Goal: Book appointment/travel/reservation

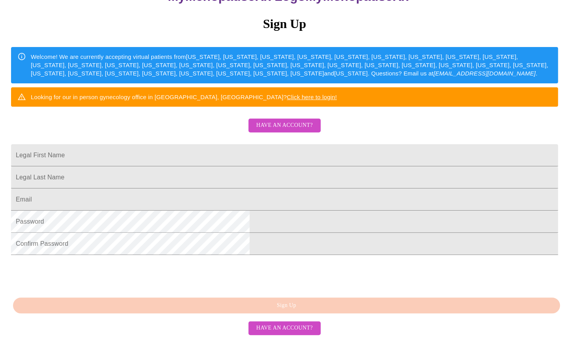
scroll to position [127, 0]
click at [190, 146] on input "Legal First Name" at bounding box center [284, 155] width 547 height 22
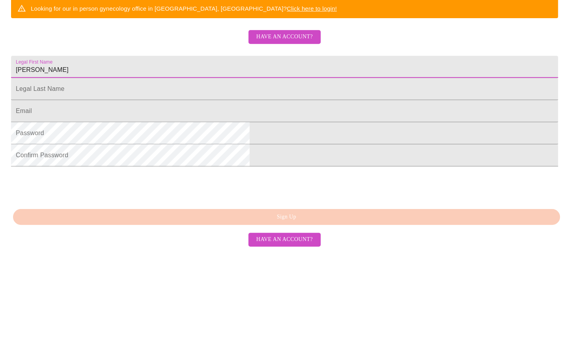
type input "[PERSON_NAME]"
click at [177, 175] on input "Legal First Name" at bounding box center [284, 177] width 547 height 22
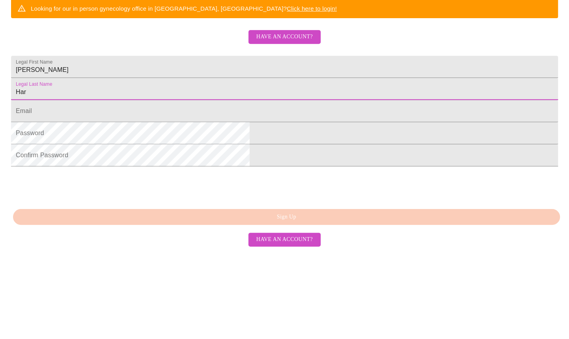
type input "Harp"
type input "[PERSON_NAME]"
click at [181, 205] on input "Legal First Name" at bounding box center [284, 199] width 547 height 22
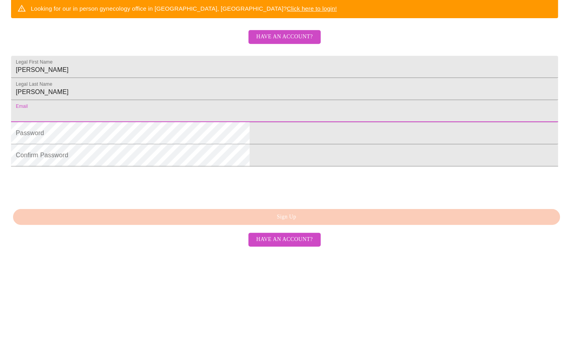
type input "[EMAIL_ADDRESS][DOMAIN_NAME]"
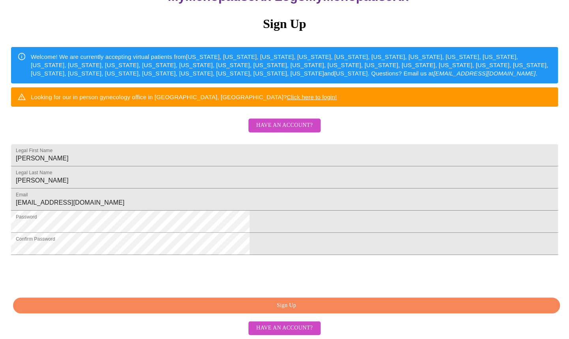
scroll to position [154, 0]
click at [199, 309] on span "Sign Up" at bounding box center [286, 306] width 529 height 10
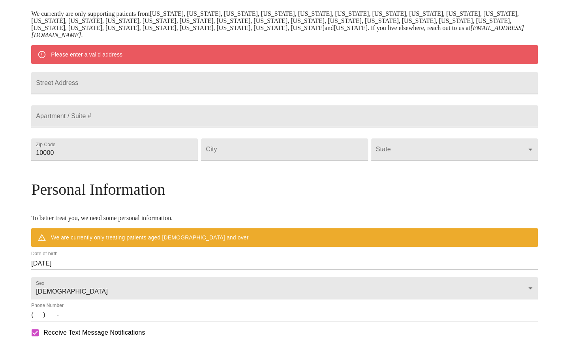
scroll to position [124, 0]
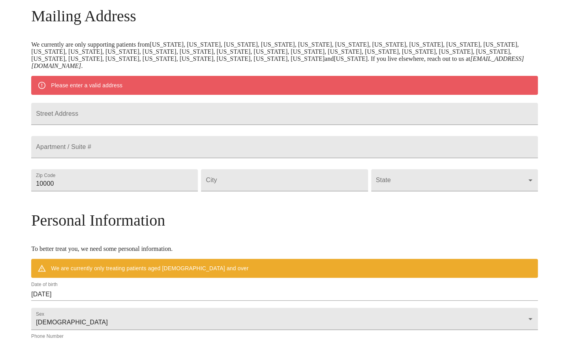
click at [114, 124] on input "Street Address" at bounding box center [284, 114] width 507 height 22
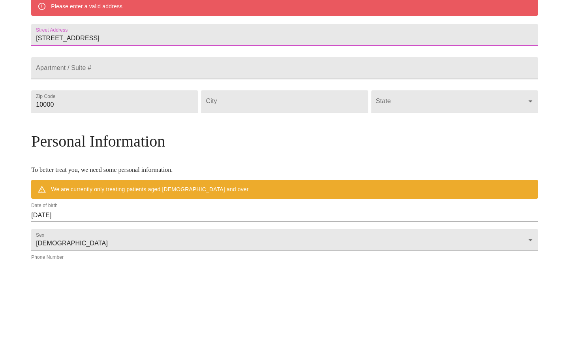
type input "[STREET_ADDRESS]"
click at [115, 191] on input "10000" at bounding box center [114, 180] width 167 height 22
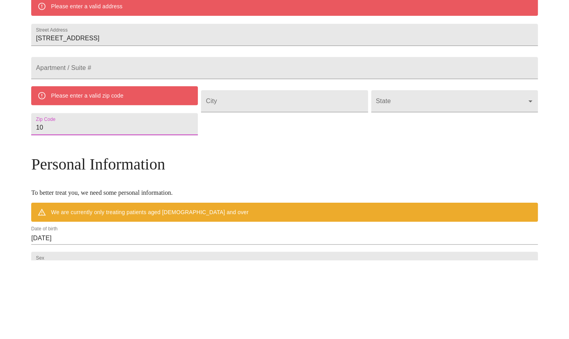
type input "1"
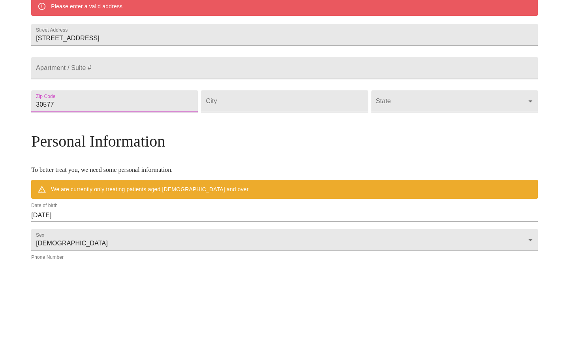
type input "30577"
click at [238, 191] on input "Street Address" at bounding box center [284, 180] width 167 height 22
type input "Toccoa"
click at [370, 211] on body "MyMenopauseRx Welcome to MyMenopauseRx Since it's your first time here, you'll …" at bounding box center [284, 191] width 563 height 623
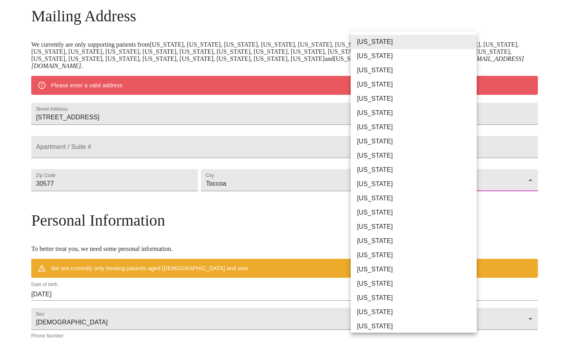
click at [368, 174] on li "[US_STATE]" at bounding box center [417, 170] width 132 height 14
type input "[US_STATE]"
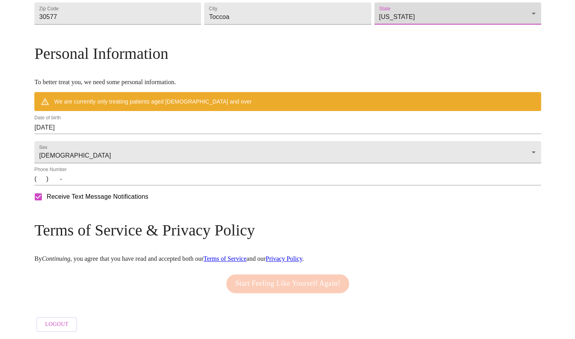
scroll to position [271, 0]
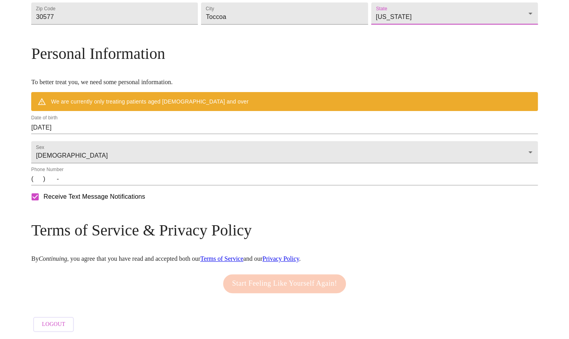
click at [149, 134] on input "[DATE]" at bounding box center [284, 127] width 507 height 13
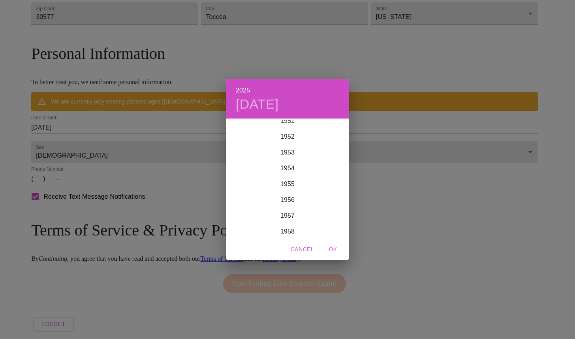
scroll to position [835, 0]
click at [282, 185] on div "1955" at bounding box center [287, 177] width 122 height 16
click at [335, 245] on span "OK" at bounding box center [332, 249] width 19 height 10
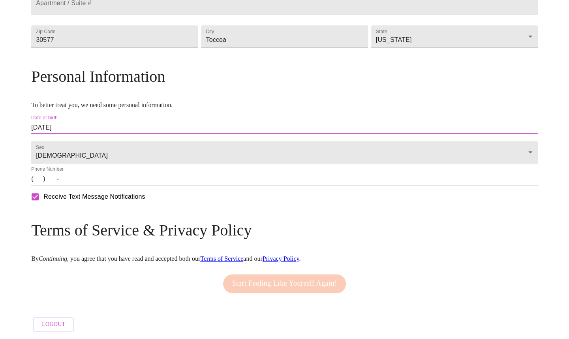
click at [111, 121] on input "[DATE]" at bounding box center [284, 127] width 507 height 13
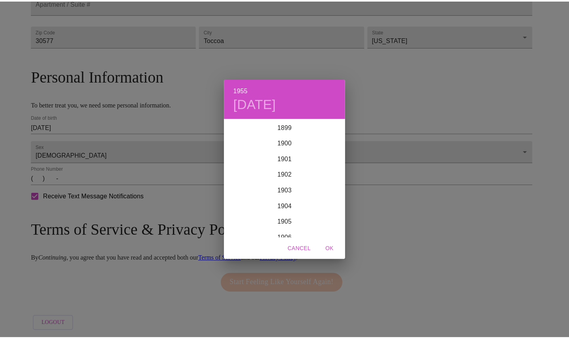
scroll to position [837, 0]
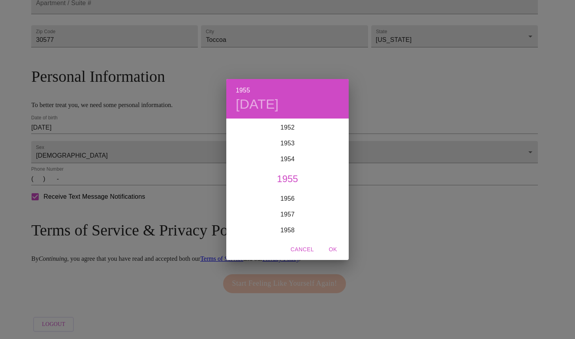
click at [250, 106] on h4 "[DATE]" at bounding box center [257, 104] width 43 height 17
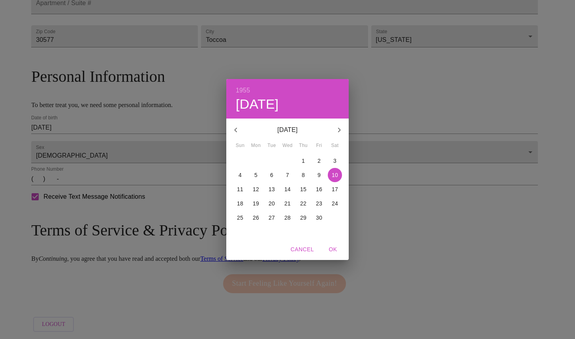
click at [320, 191] on p "16" at bounding box center [319, 189] width 6 height 8
click at [336, 248] on span "OK" at bounding box center [332, 249] width 19 height 10
type input "[DATE]"
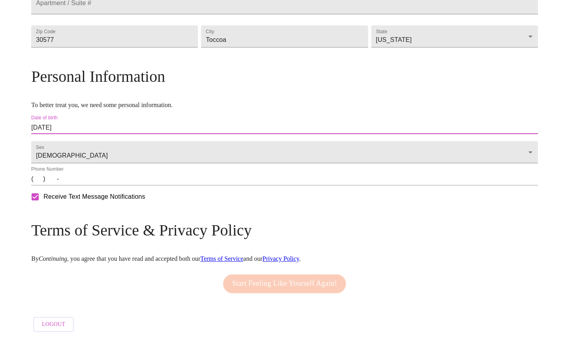
click at [43, 192] on input "Receive Text Message Notifications" at bounding box center [35, 196] width 17 height 17
checkbox input "false"
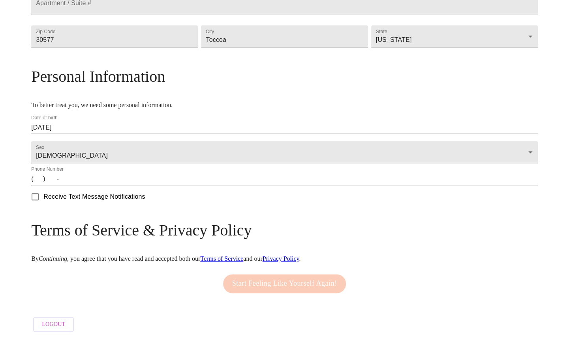
click at [107, 183] on input "(   )    -" at bounding box center [284, 179] width 507 height 13
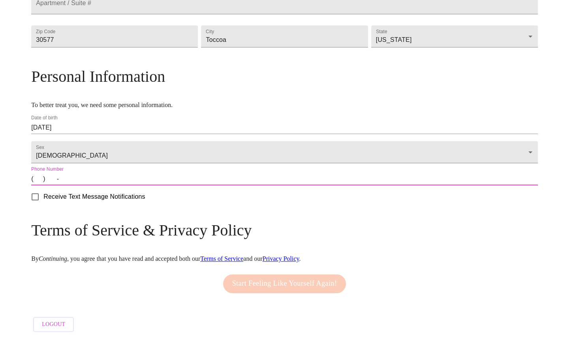
scroll to position [269, 0]
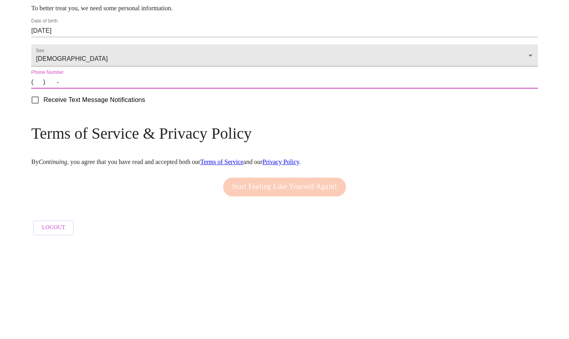
click at [99, 178] on input "(   )    -" at bounding box center [284, 179] width 507 height 13
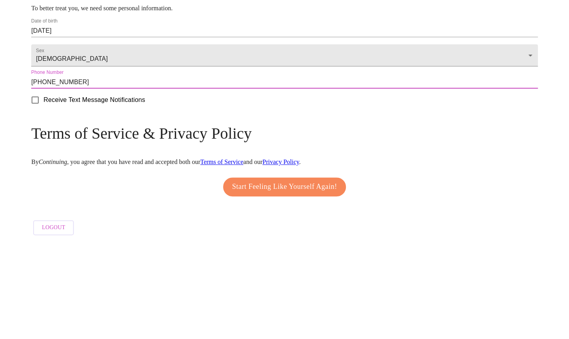
type input "[PHONE_NUMBER]"
click at [43, 198] on input "Receive Text Message Notifications" at bounding box center [35, 196] width 17 height 17
checkbox input "true"
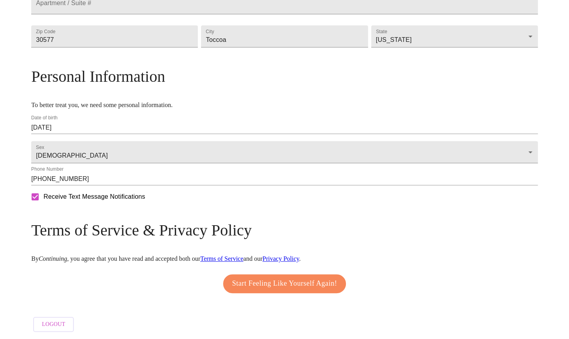
click at [239, 278] on span "Start Feeling Like Yourself Again!" at bounding box center [284, 283] width 105 height 13
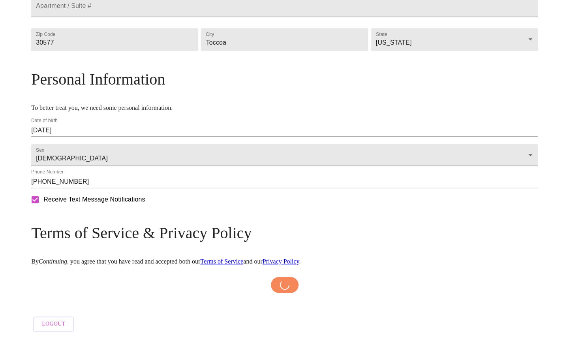
scroll to position [265, 0]
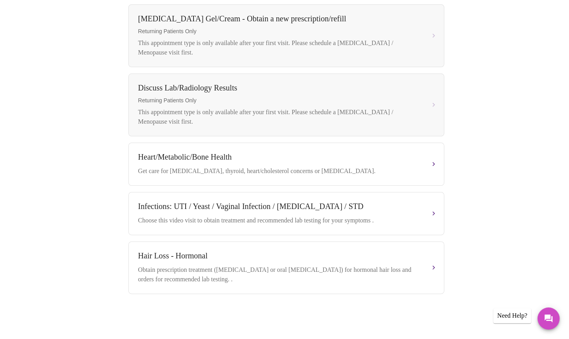
scroll to position [338, 0]
click at [161, 162] on div "Heart/Metabolic/Bone Health Get care for [MEDICAL_DATA], thyroid, heart/cholest…" at bounding box center [286, 163] width 296 height 23
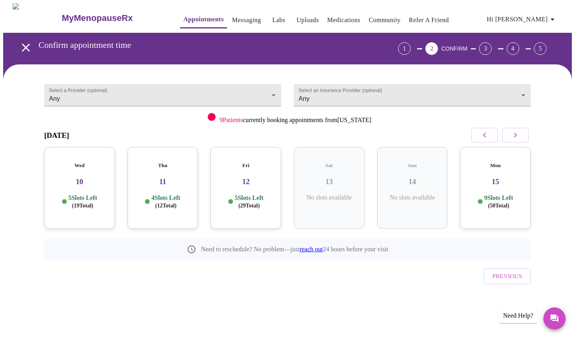
click at [527, 88] on body "MyMenopauseRx Appointments Messaging Labs Uploads Medications Community Refer a…" at bounding box center [287, 163] width 569 height 321
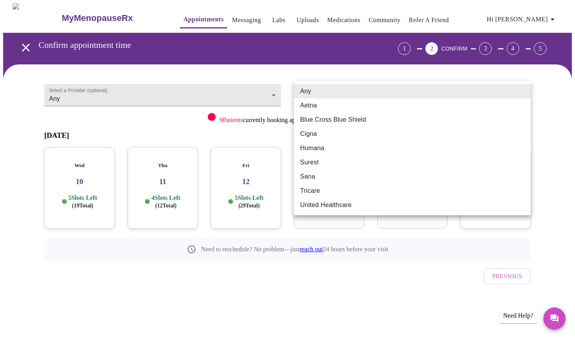
click at [324, 147] on li "Humana" at bounding box center [412, 148] width 237 height 14
type input "Humana"
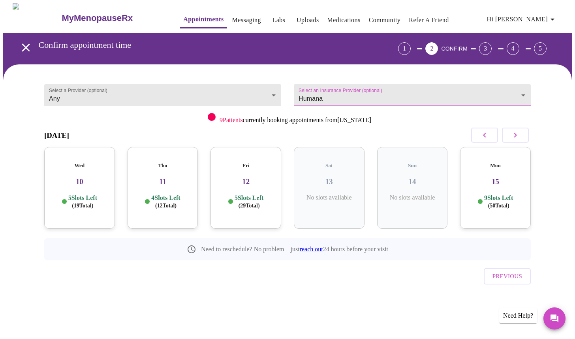
click at [515, 134] on icon "button" at bounding box center [515, 135] width 3 height 5
click at [195, 214] on div "Tue 16 7 Slots Left ( 34 Total)" at bounding box center [163, 188] width 71 height 82
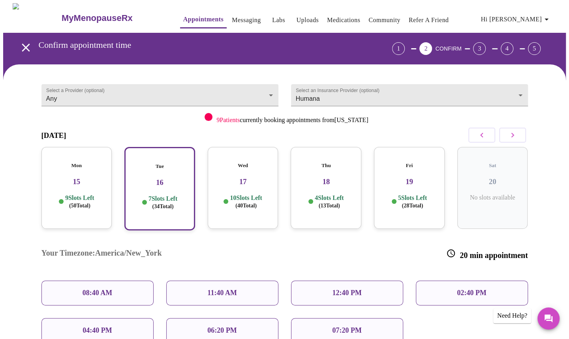
click at [241, 162] on h5 "Wed" at bounding box center [243, 165] width 58 height 6
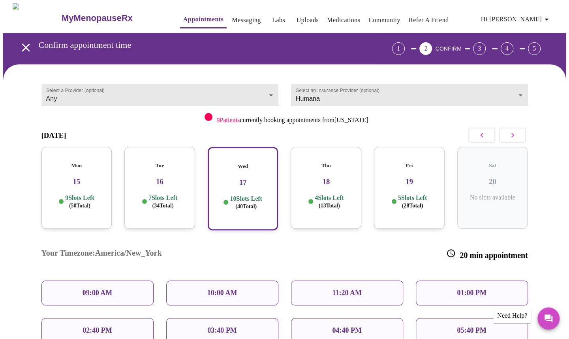
click at [334, 177] on h3 "18" at bounding box center [326, 181] width 58 height 9
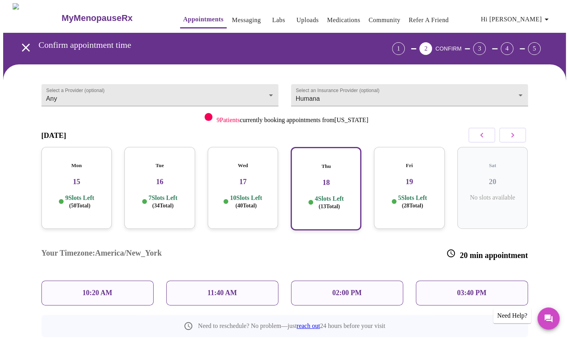
click at [239, 177] on h3 "17" at bounding box center [243, 181] width 58 height 9
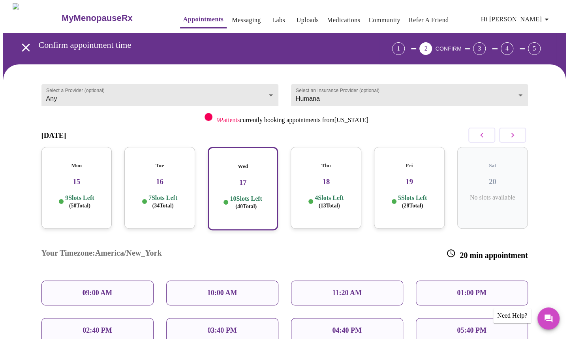
click at [81, 280] on div "09:00 AM" at bounding box center [97, 292] width 112 height 25
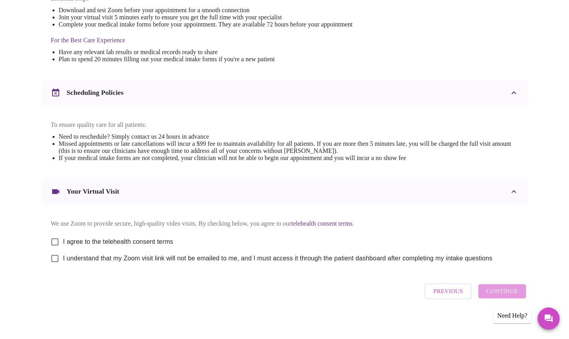
scroll to position [233, 0]
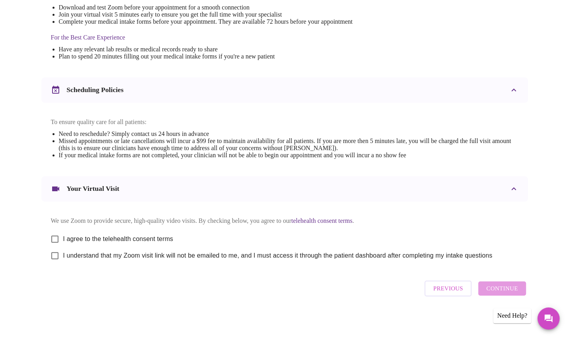
click at [54, 231] on input "I agree to the telehealth consent terms" at bounding box center [55, 239] width 17 height 17
checkbox input "true"
click at [55, 257] on input "I understand that my Zoom visit link will not be emailed to me, and I must acce…" at bounding box center [55, 255] width 17 height 17
checkbox input "true"
click at [513, 290] on span "Continue" at bounding box center [502, 288] width 32 height 10
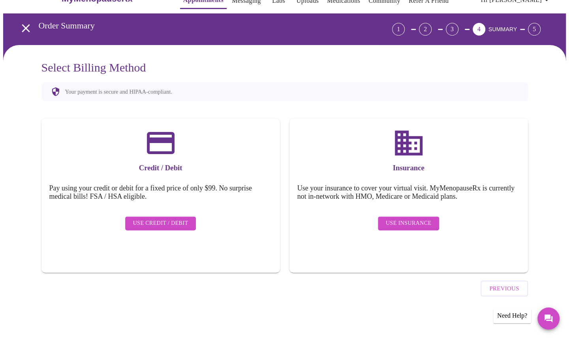
scroll to position [0, 0]
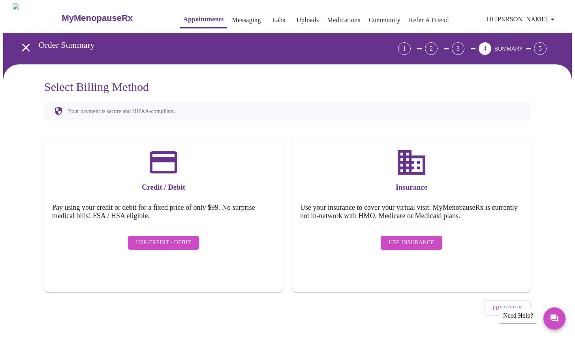
click at [409, 238] on span "Use Insurance" at bounding box center [411, 243] width 45 height 10
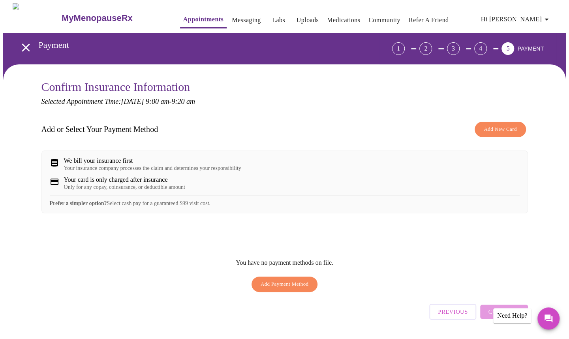
click at [513, 128] on span "Add New Card" at bounding box center [500, 129] width 33 height 9
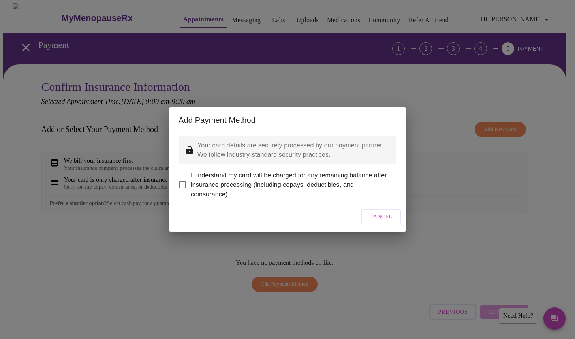
click at [182, 182] on input "I understand my card will be charged for any remaining balance after insurance …" at bounding box center [182, 185] width 17 height 17
checkbox input "true"
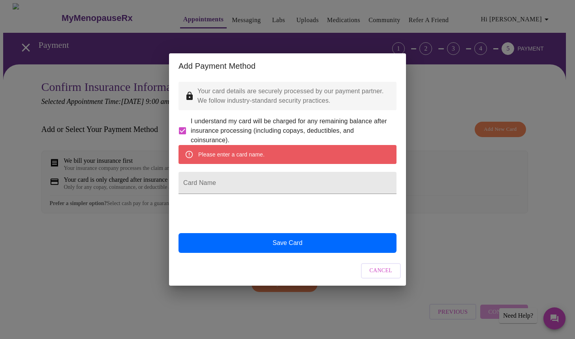
click at [219, 154] on div "Please enter a card name." at bounding box center [231, 154] width 66 height 14
click at [220, 154] on div "Please enter a card name." at bounding box center [231, 154] width 66 height 14
click at [201, 187] on input "Card Name" at bounding box center [287, 183] width 218 height 22
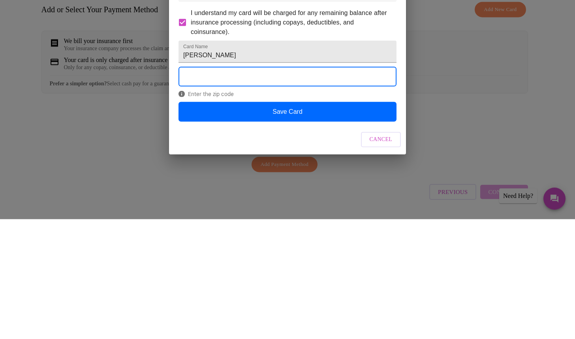
click at [216, 241] on button "Save Card" at bounding box center [287, 232] width 218 height 20
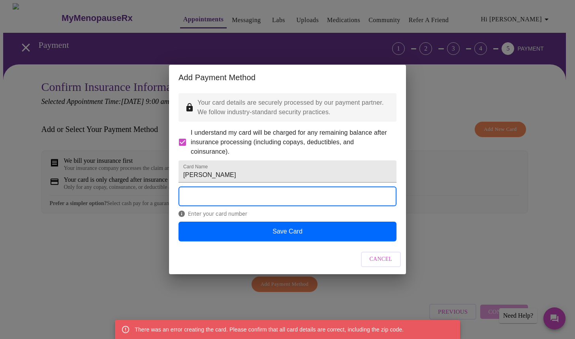
click at [221, 178] on input "[PERSON_NAME]" at bounding box center [287, 171] width 218 height 22
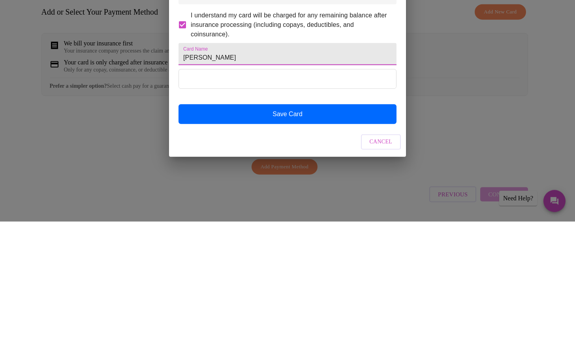
type input "[PERSON_NAME]"
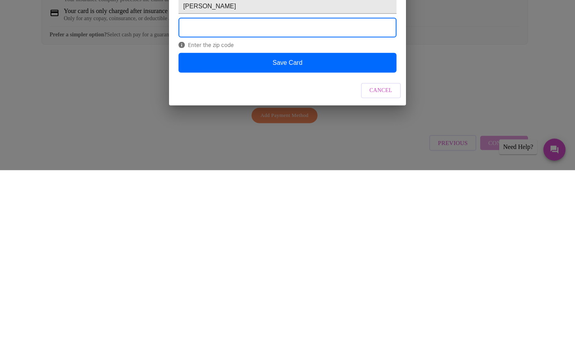
click at [221, 241] on button "Save Card" at bounding box center [287, 232] width 218 height 20
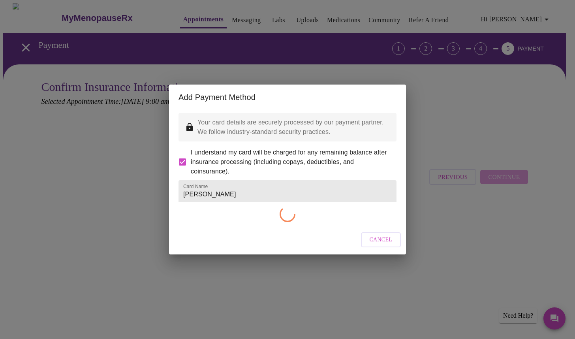
checkbox input "false"
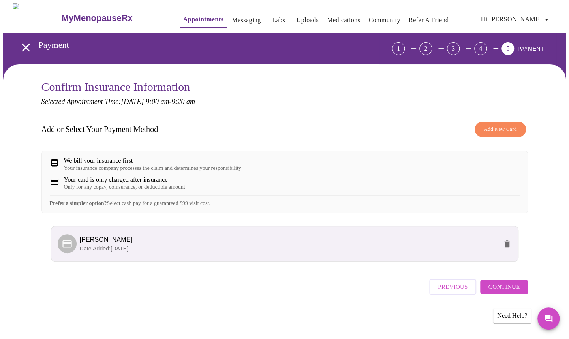
click at [500, 292] on span "Continue" at bounding box center [504, 287] width 32 height 10
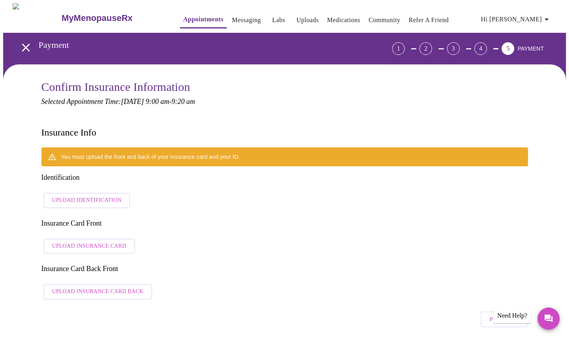
click at [73, 195] on span "Upload Identification" at bounding box center [86, 200] width 69 height 10
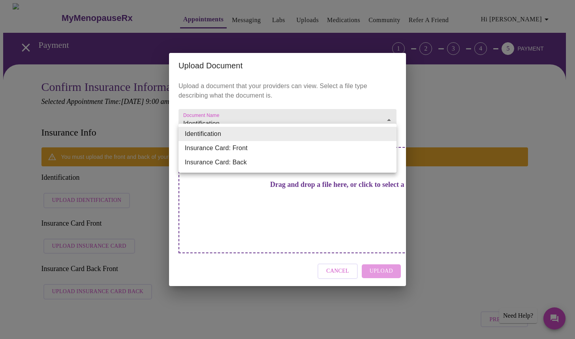
click at [197, 149] on li "Insurance Card: Front" at bounding box center [287, 148] width 218 height 14
type input "Insurance Card: Front"
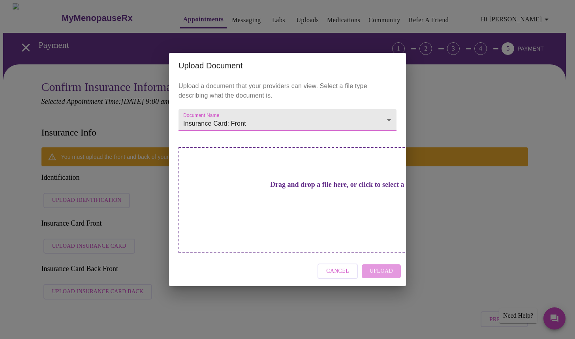
click at [267, 189] on h3 "Drag and drop a file here, or click to select a file" at bounding box center [343, 184] width 218 height 8
click at [274, 189] on h3 "Drag and drop a file here, or click to select a file" at bounding box center [343, 184] width 218 height 8
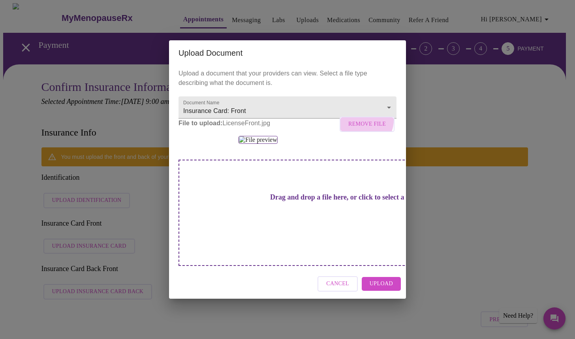
click at [356, 119] on span "Remove File" at bounding box center [367, 124] width 38 height 10
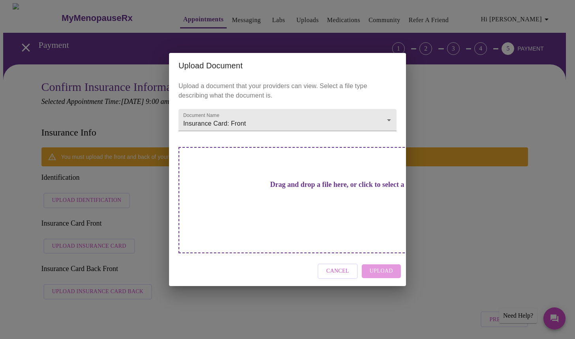
click at [288, 189] on h3 "Drag and drop a file here, or click to select a file" at bounding box center [343, 184] width 218 height 8
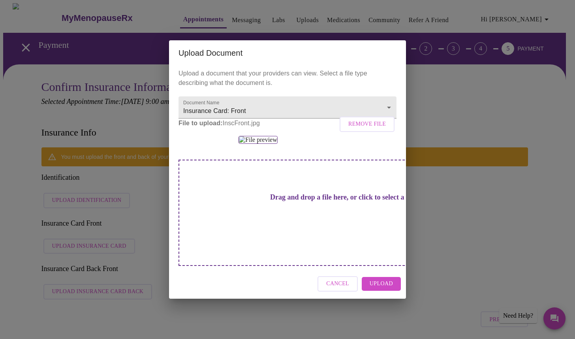
click at [387, 289] on span "Upload" at bounding box center [381, 284] width 23 height 10
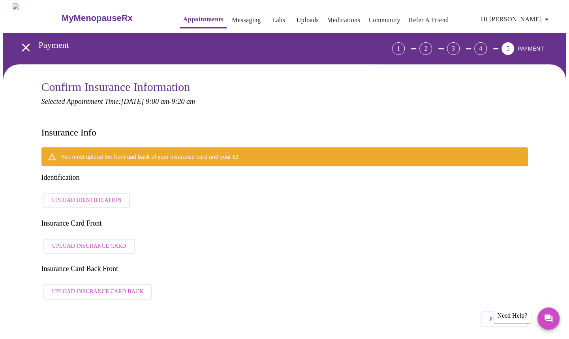
click at [398, 303] on div "Previous" at bounding box center [284, 317] width 486 height 28
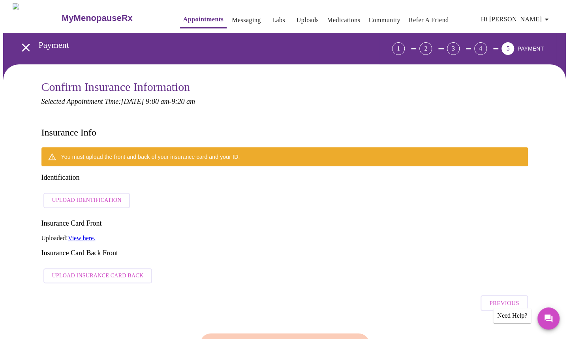
click at [72, 150] on div "You must upload the front and back of your insurance card and your ID." at bounding box center [150, 157] width 179 height 14
click at [70, 150] on div "You must upload the front and back of your insurance card and your ID." at bounding box center [150, 157] width 179 height 14
click at [57, 147] on div "You must upload the front and back of your insurance card and your ID." at bounding box center [284, 156] width 486 height 19
click at [52, 152] on icon at bounding box center [52, 156] width 9 height 9
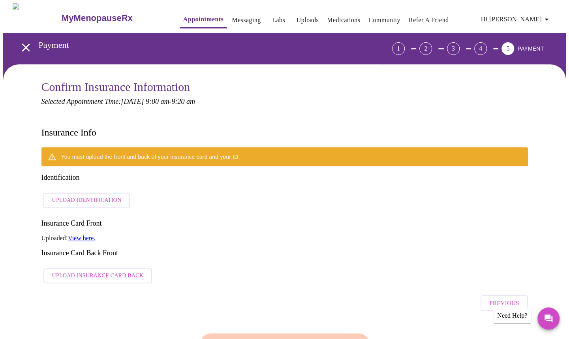
click at [69, 271] on span "Upload Insurance Card Back" at bounding box center [98, 276] width 92 height 10
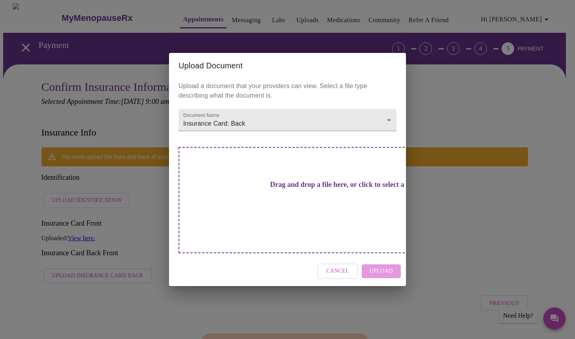
click at [250, 189] on h3 "Drag and drop a file here, or click to select a file" at bounding box center [343, 184] width 218 height 8
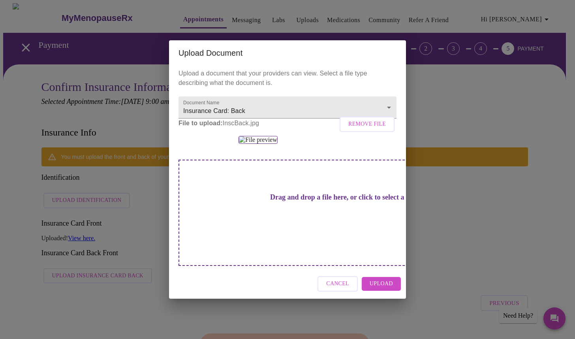
click at [384, 291] on button "Upload" at bounding box center [381, 284] width 39 height 14
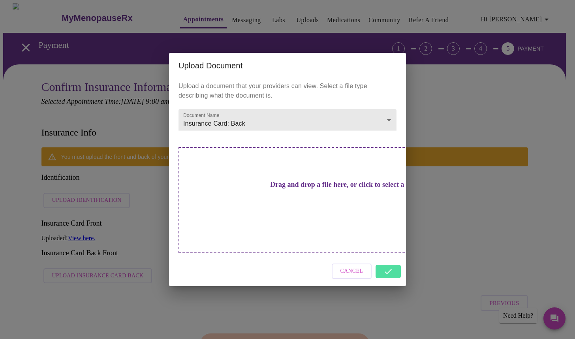
click at [389, 257] on div "Cancel" at bounding box center [287, 271] width 237 height 30
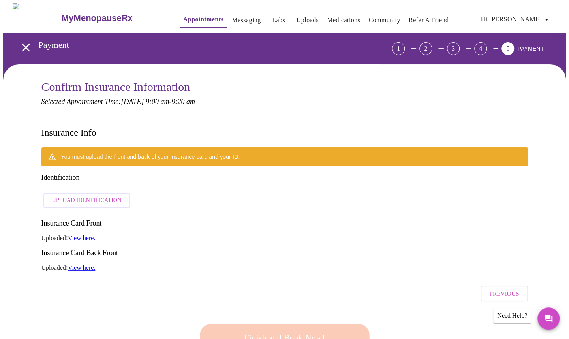
click at [74, 195] on span "Upload Identification" at bounding box center [86, 200] width 69 height 10
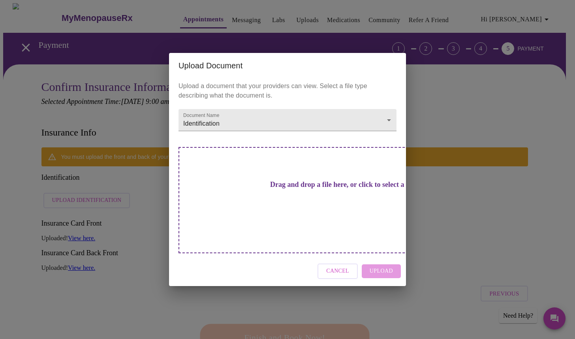
click at [276, 189] on h3 "Drag and drop a file here, or click to select a file" at bounding box center [343, 184] width 218 height 8
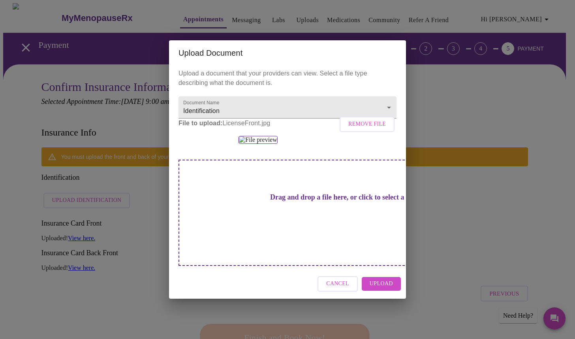
click at [387, 291] on button "Upload" at bounding box center [381, 284] width 39 height 14
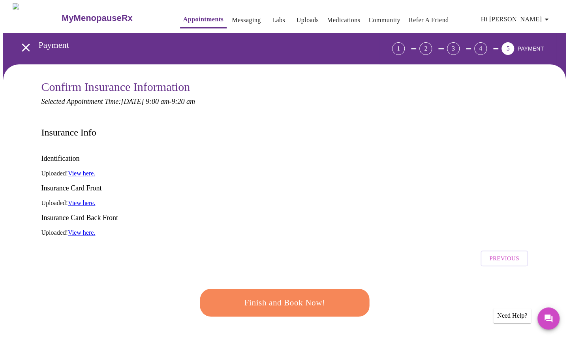
click at [85, 170] on link "View here." at bounding box center [81, 173] width 27 height 7
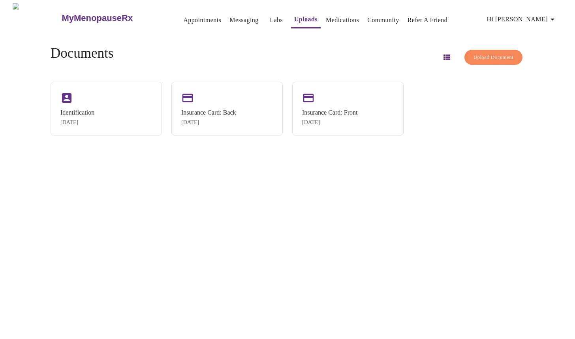
click at [88, 112] on div "Identification" at bounding box center [77, 112] width 34 height 7
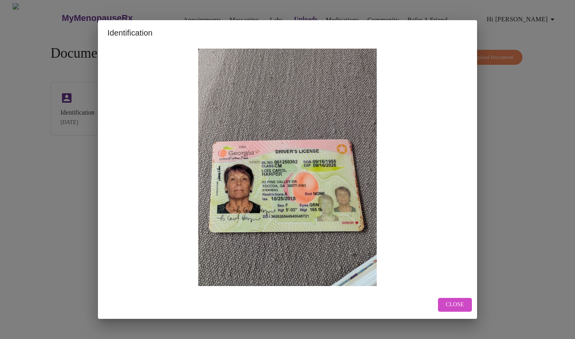
click at [458, 309] on button "Close" at bounding box center [455, 305] width 34 height 14
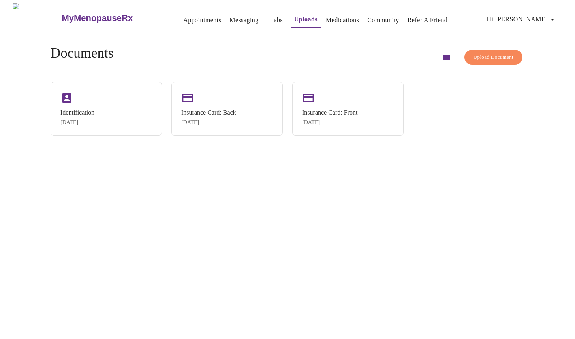
click at [218, 105] on div "Insurance Card: Back [DATE]" at bounding box center [226, 109] width 111 height 54
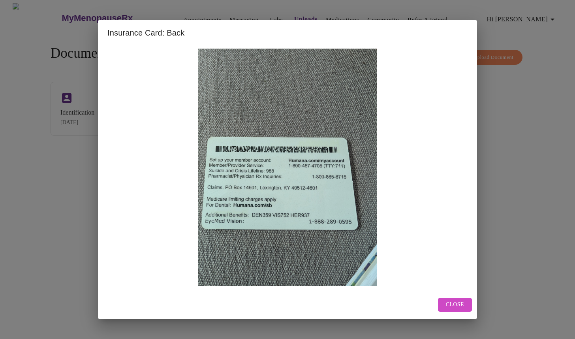
click at [457, 310] on button "Close" at bounding box center [455, 305] width 34 height 14
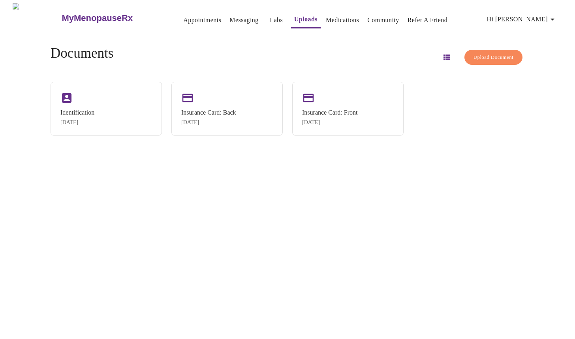
click at [323, 109] on div "Insurance Card: Front" at bounding box center [329, 112] width 55 height 7
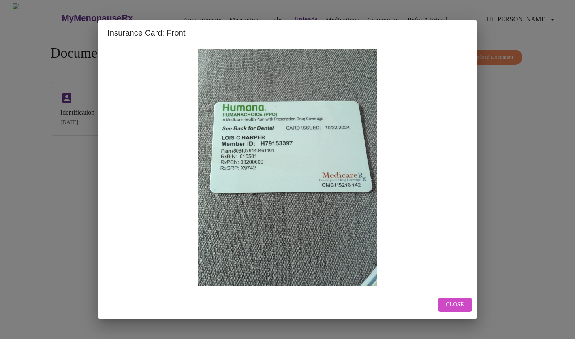
click at [450, 309] on button "Close" at bounding box center [455, 305] width 34 height 14
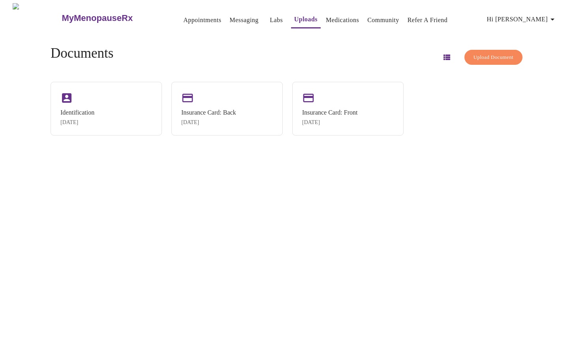
click at [294, 20] on link "Uploads" at bounding box center [305, 19] width 23 height 11
click at [488, 57] on span "Upload Document" at bounding box center [493, 57] width 40 height 9
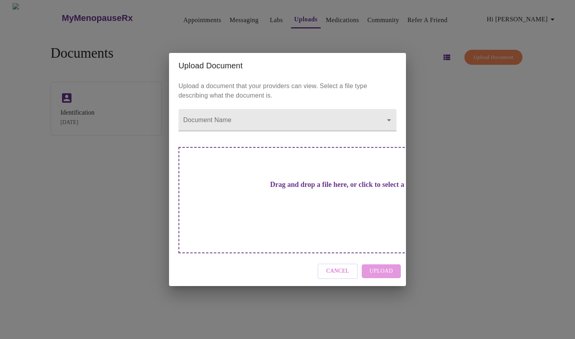
click at [206, 135] on body "MyMenopauseRx Appointments Messaging Labs Uploads Medications Community Refer a…" at bounding box center [287, 172] width 569 height 339
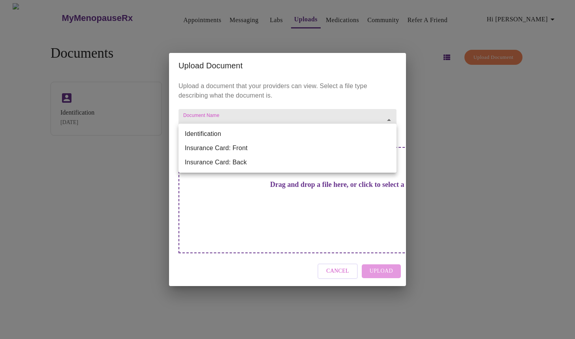
click at [197, 133] on li "Identification" at bounding box center [287, 134] width 218 height 14
type input "Identification"
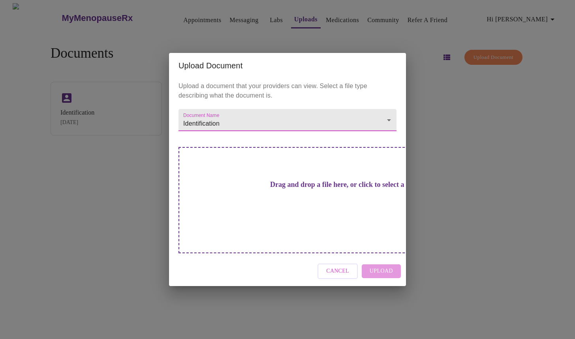
click at [228, 143] on body "MyMenopauseRx Appointments Messaging Labs Uploads Medications Community Refer a…" at bounding box center [287, 172] width 569 height 339
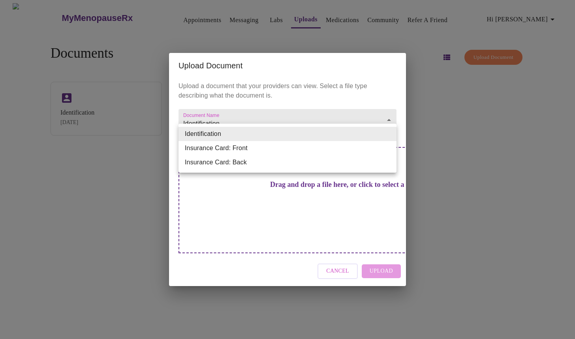
click at [232, 134] on li "Identification" at bounding box center [287, 134] width 218 height 14
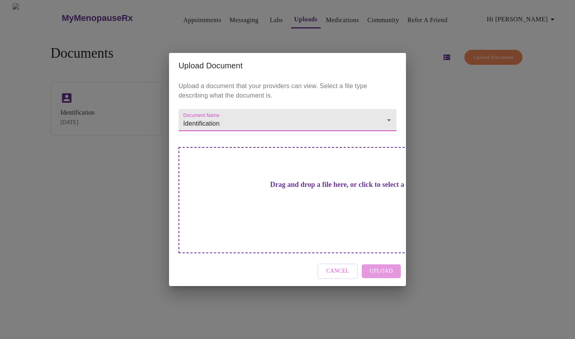
click at [227, 138] on body "MyMenopauseRx Appointments Messaging Labs Uploads Medications Community Refer a…" at bounding box center [287, 172] width 569 height 339
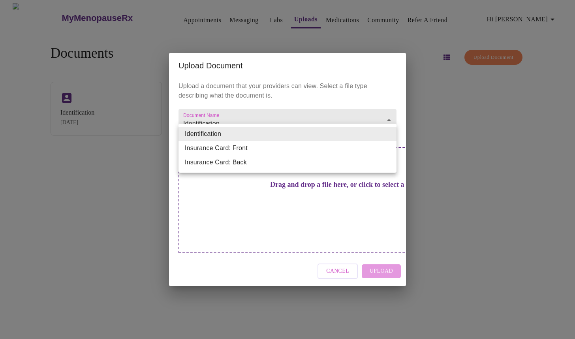
click at [193, 127] on li "Identification" at bounding box center [287, 134] width 218 height 14
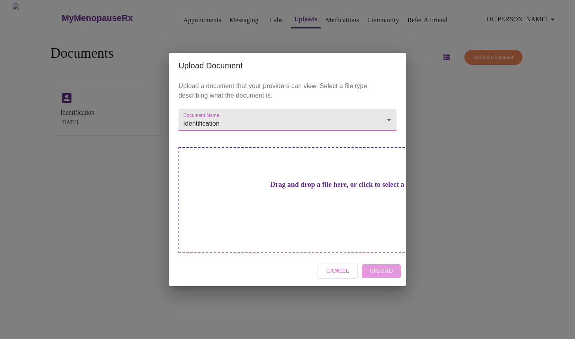
click at [224, 130] on body "MyMenopauseRx Appointments Messaging Labs Uploads Medications Community Refer a…" at bounding box center [287, 172] width 569 height 339
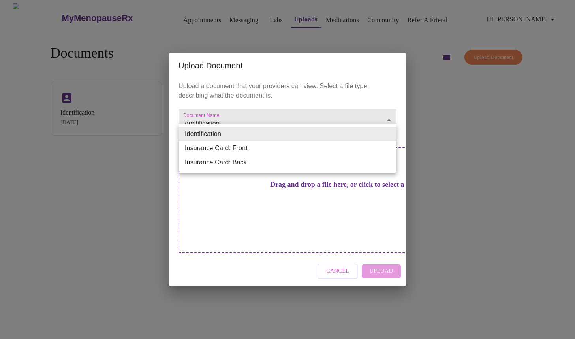
click at [345, 261] on div at bounding box center [287, 169] width 575 height 339
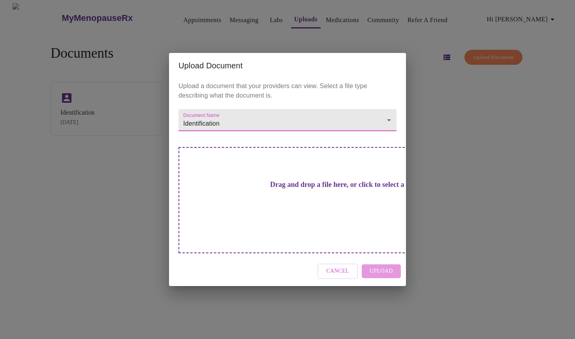
click at [338, 263] on button "Cancel" at bounding box center [337, 270] width 40 height 15
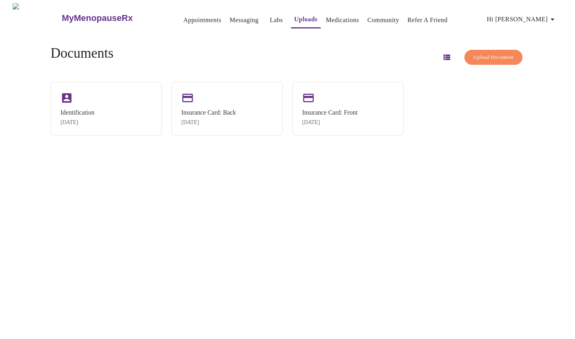
click at [183, 16] on link "Appointments" at bounding box center [202, 20] width 38 height 11
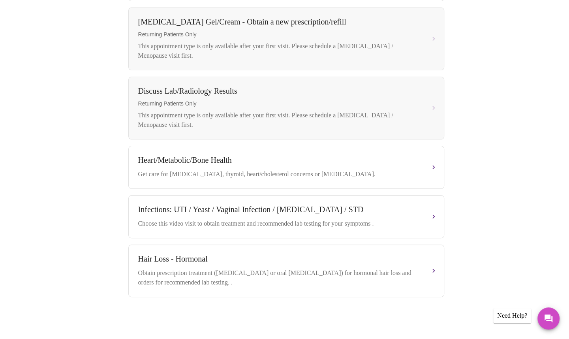
scroll to position [338, 0]
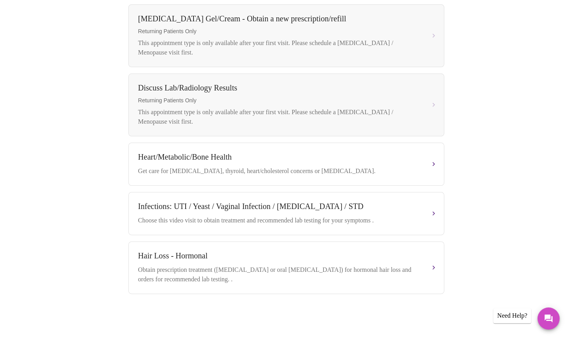
click at [197, 161] on div "Heart/Metabolic/Bone Health Get care for [MEDICAL_DATA], thyroid, heart/cholest…" at bounding box center [286, 163] width 296 height 23
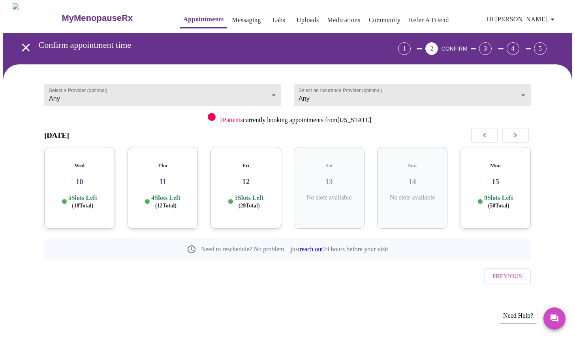
click at [523, 139] on button "button" at bounding box center [515, 135] width 27 height 15
click at [255, 179] on div "Wed 17 10 Slots Left ( 40 Total)" at bounding box center [245, 188] width 71 height 82
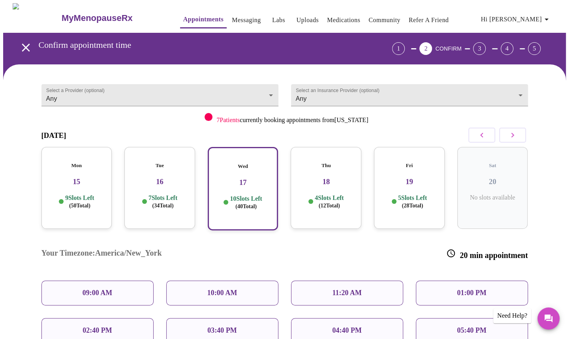
click at [106, 289] on p "09:00 AM" at bounding box center [98, 293] width 30 height 8
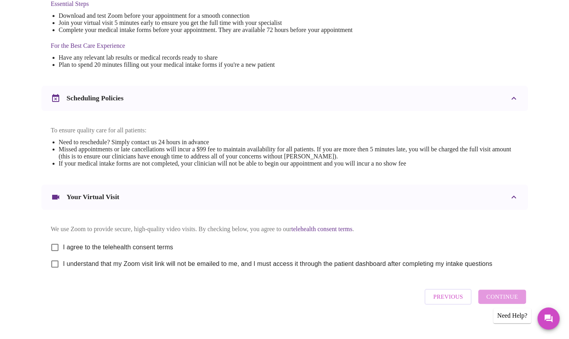
scroll to position [233, 0]
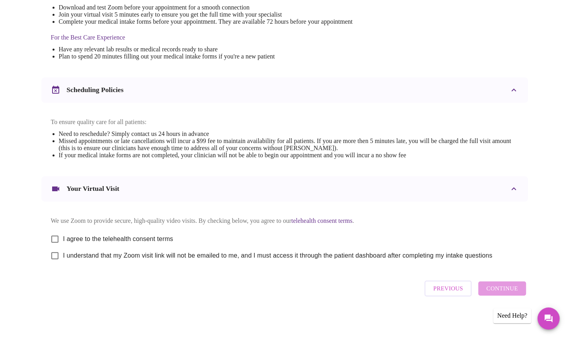
click at [51, 235] on input "I agree to the telehealth consent terms" at bounding box center [55, 239] width 17 height 17
checkbox input "true"
click at [48, 254] on input "I understand that my Zoom visit link will not be emailed to me, and I must acce…" at bounding box center [55, 255] width 17 height 17
checkbox input "true"
click at [509, 293] on span "Continue" at bounding box center [502, 288] width 32 height 10
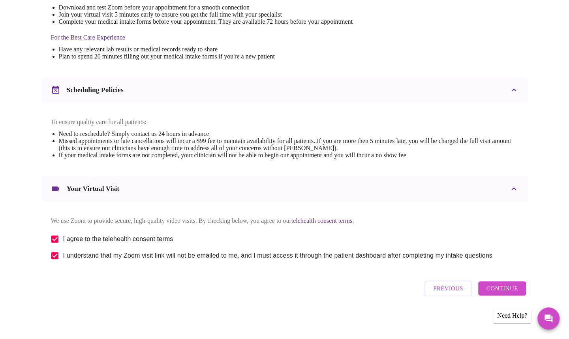
scroll to position [0, 0]
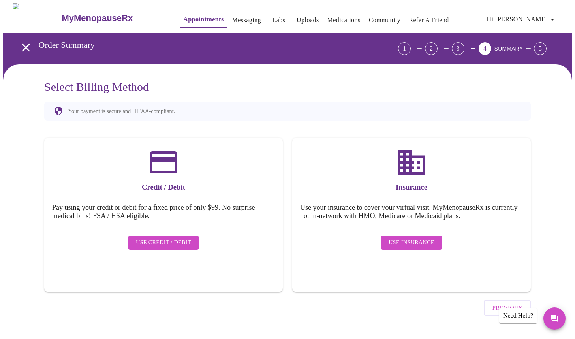
click at [405, 242] on button "Use Insurance" at bounding box center [411, 243] width 61 height 14
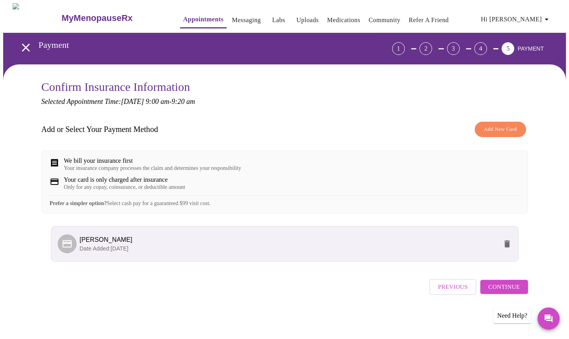
click at [509, 292] on span "Continue" at bounding box center [504, 287] width 32 height 10
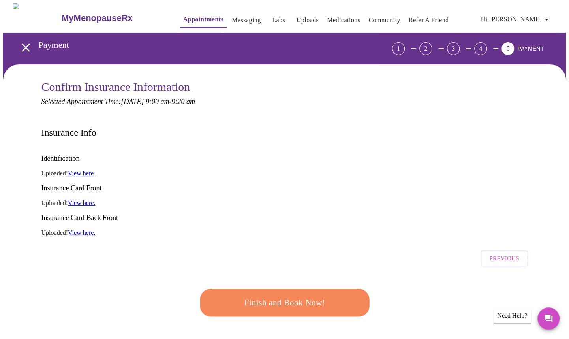
click at [233, 289] on button "Finish and Book Now!" at bounding box center [285, 303] width 170 height 28
